Goal: Navigation & Orientation: Find specific page/section

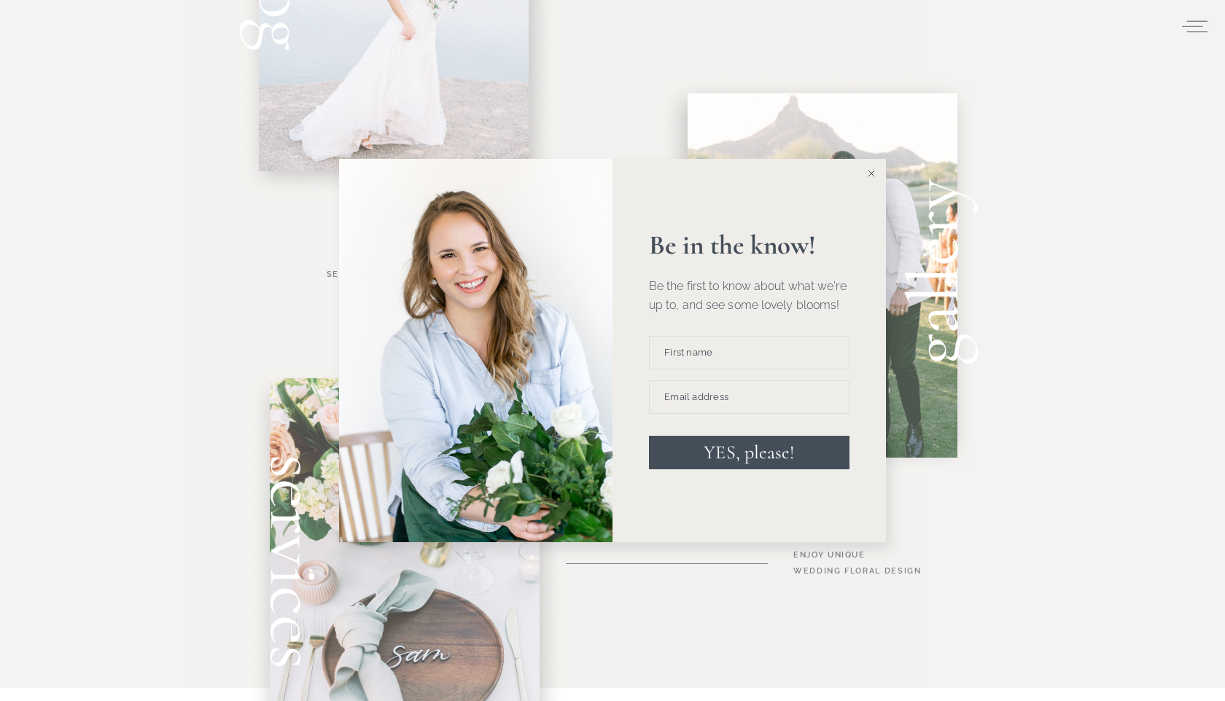
scroll to position [731, 0]
click at [868, 180] on button at bounding box center [871, 173] width 29 height 29
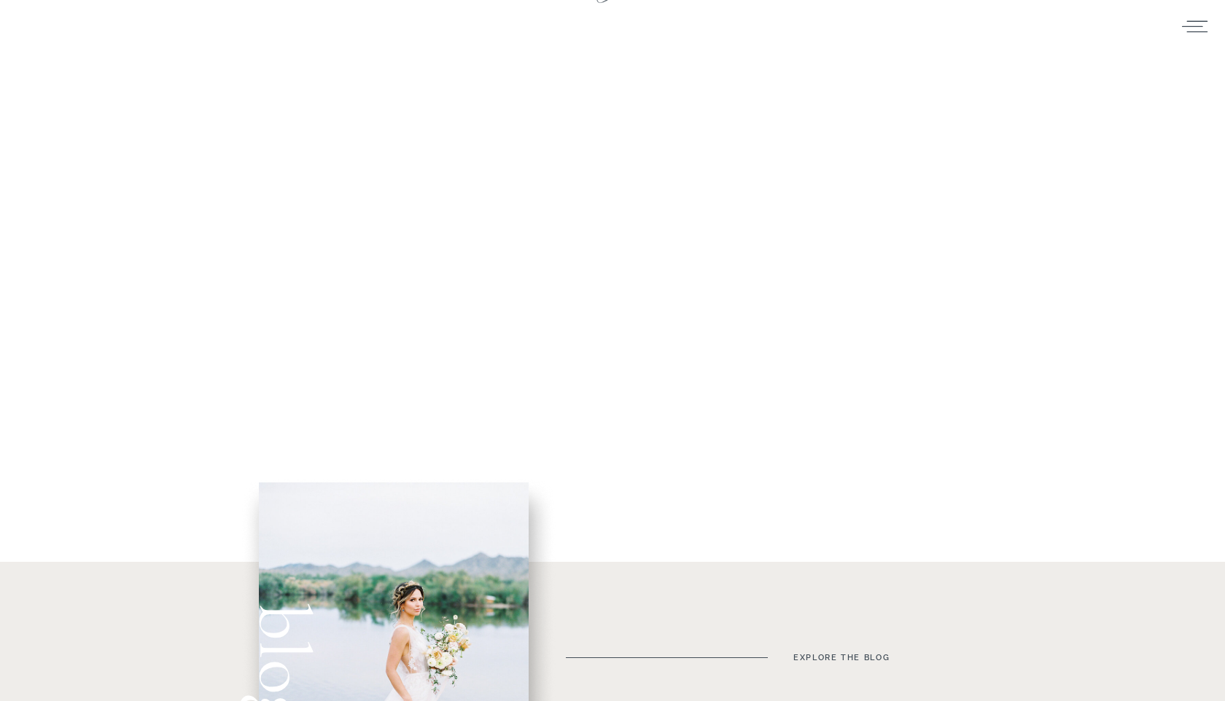
scroll to position [0, 0]
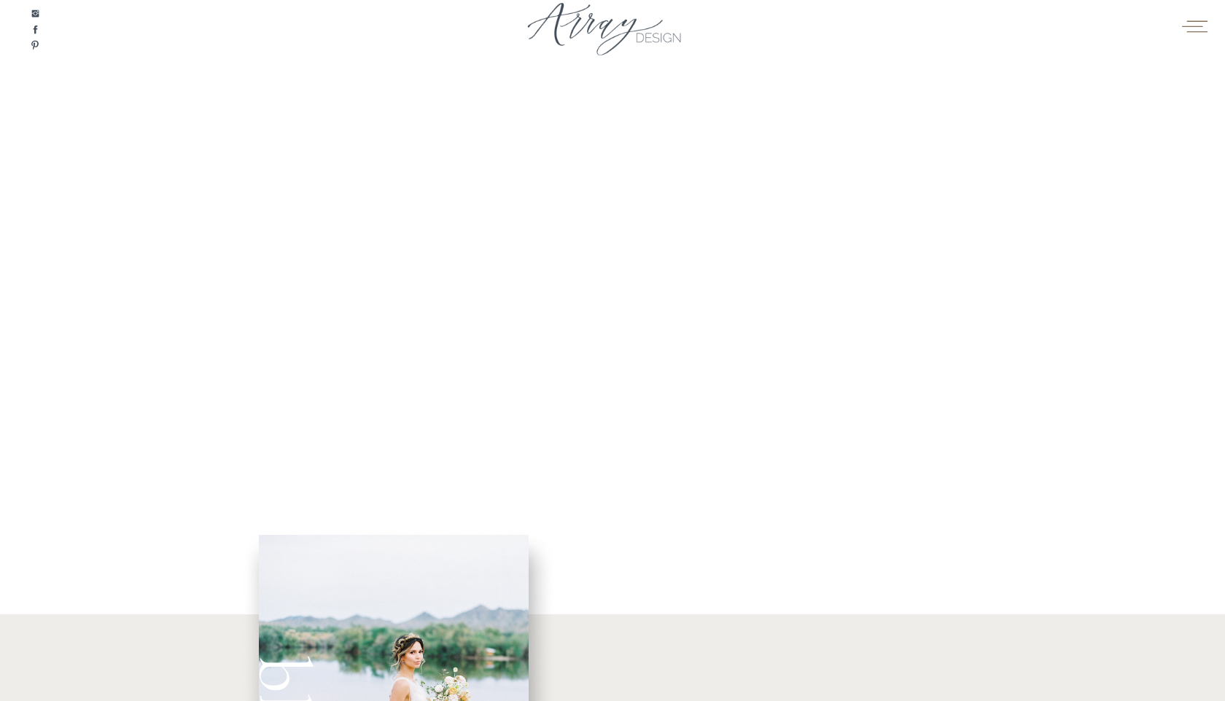
click at [1202, 34] on icon at bounding box center [1194, 26] width 28 height 22
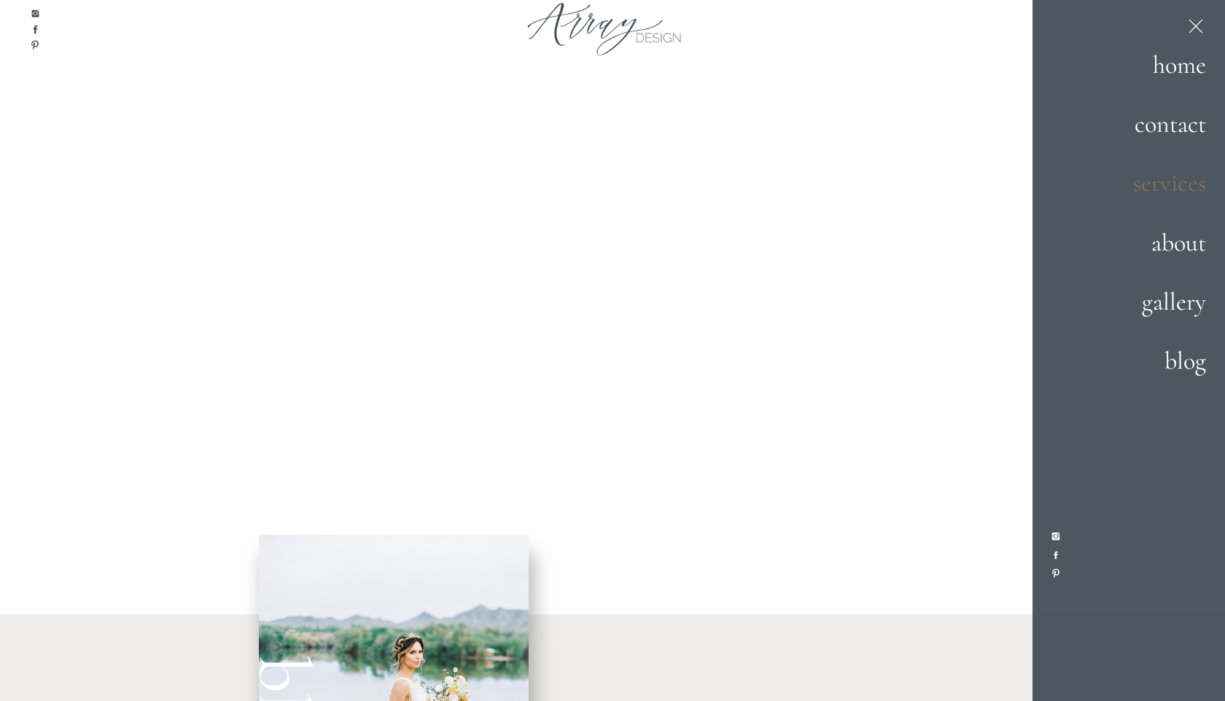
click at [1144, 191] on h2 "services" at bounding box center [1155, 184] width 102 height 39
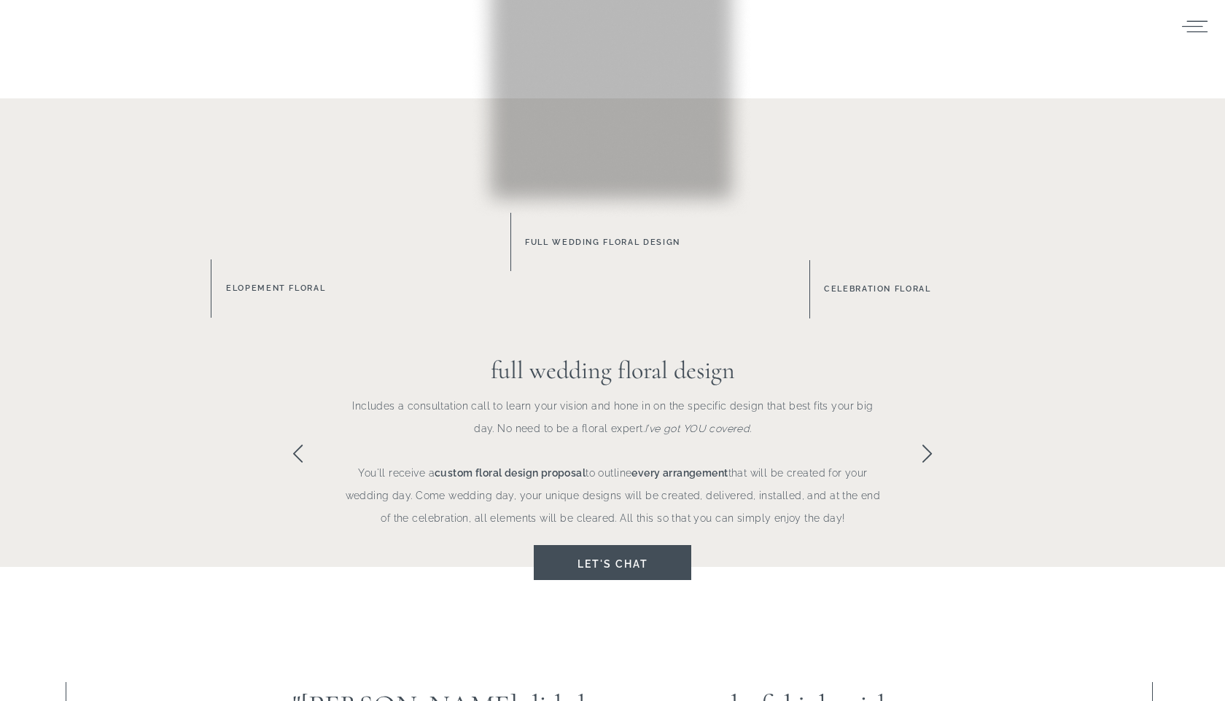
scroll to position [901, 0]
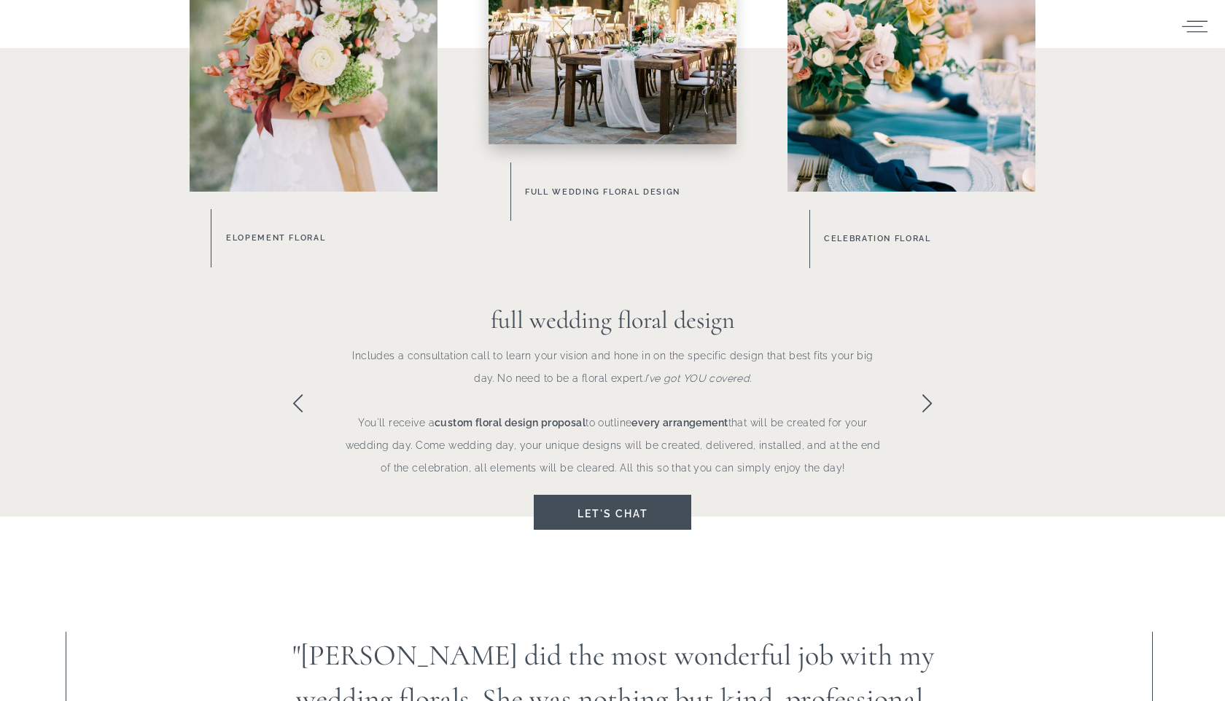
click at [637, 194] on h3 "Full Wedding Floral Design" at bounding box center [640, 191] width 230 height 15
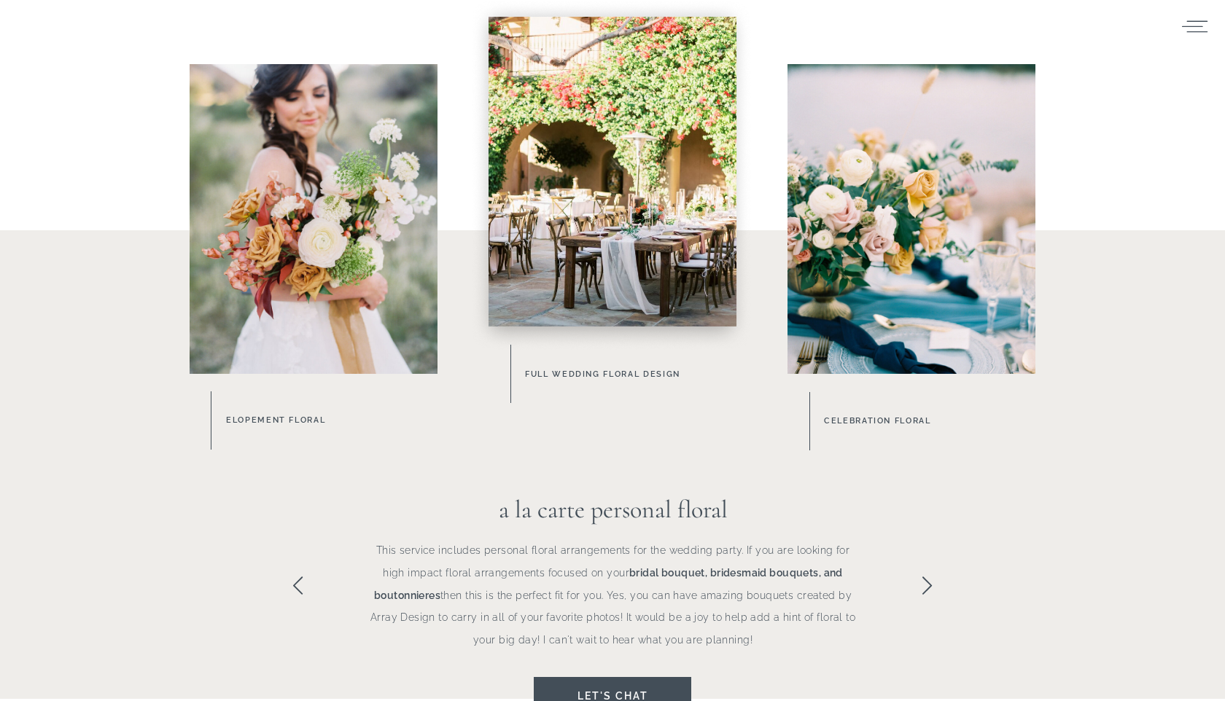
scroll to position [672, 0]
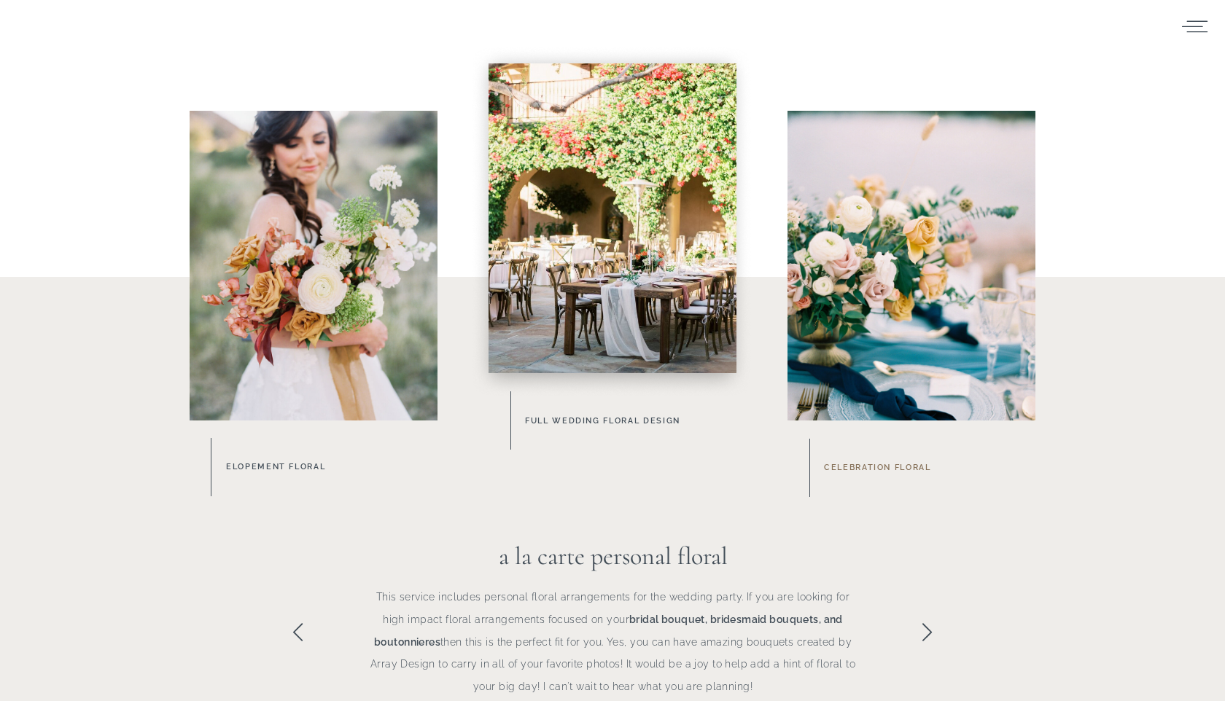
click at [865, 467] on h3 "celebration floral" at bounding box center [929, 468] width 210 height 17
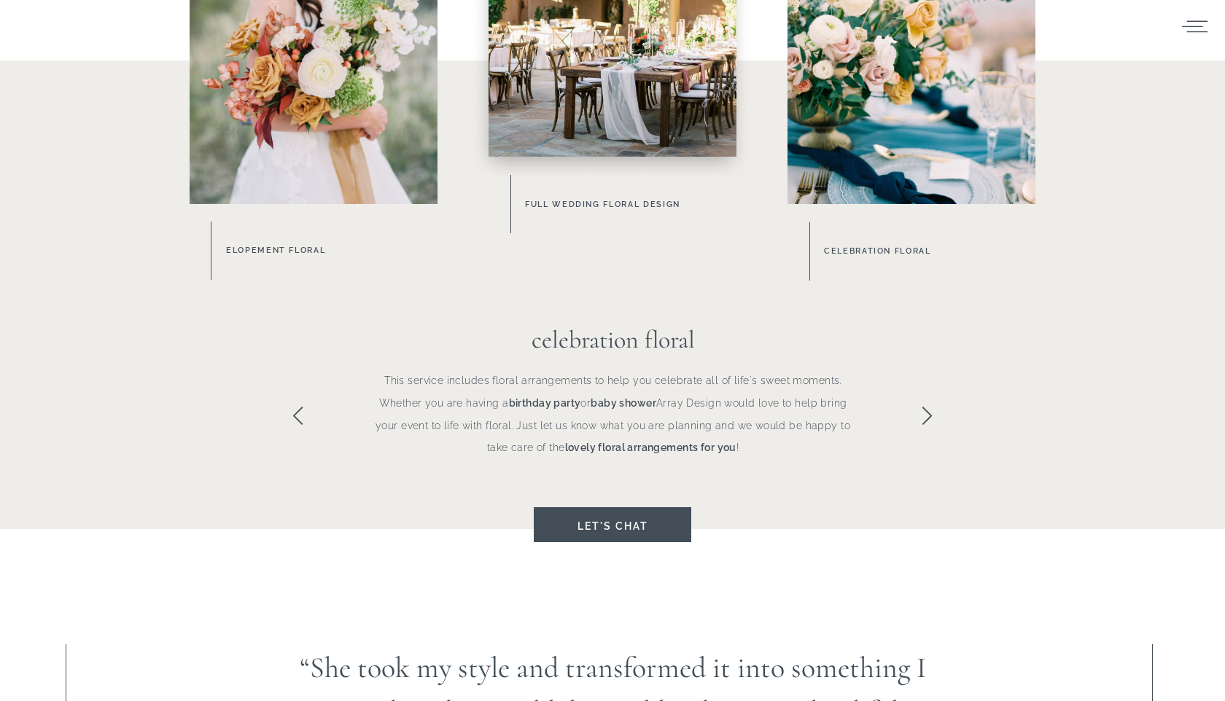
scroll to position [633, 0]
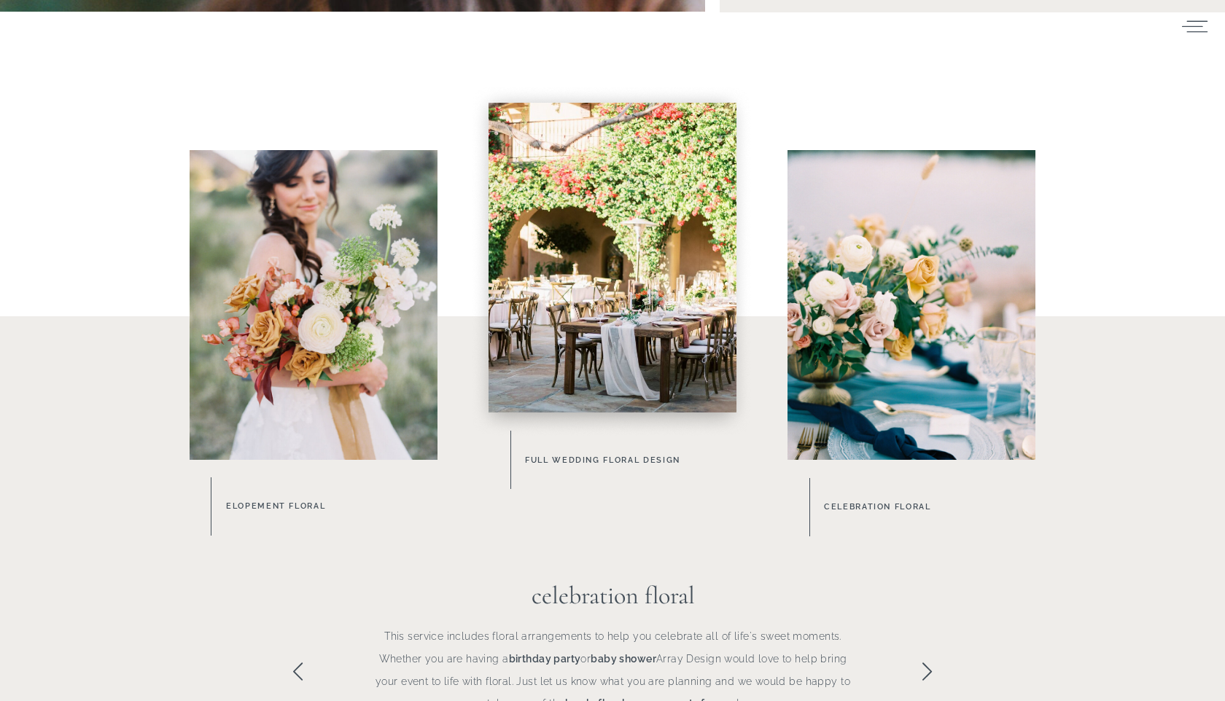
click at [625, 429] on div at bounding box center [612, 259] width 346 height 381
click at [621, 464] on h3 "Full Wedding Floral Design" at bounding box center [640, 460] width 230 height 15
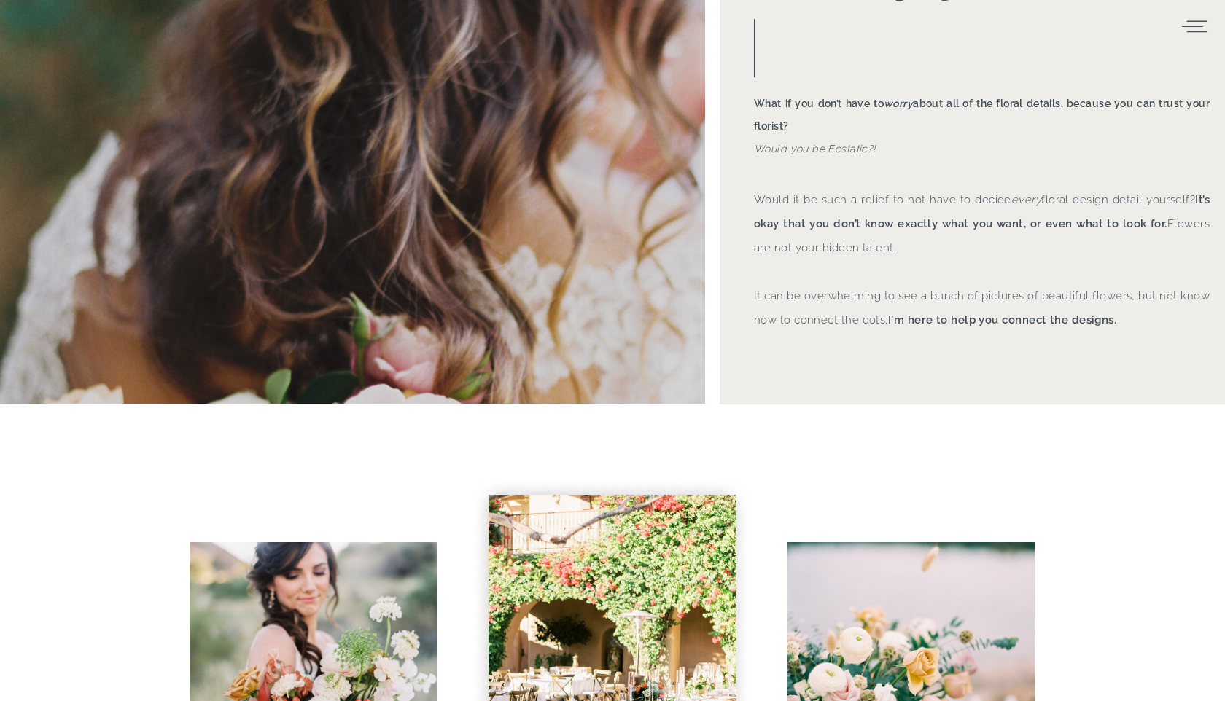
scroll to position [0, 0]
